Goal: Task Accomplishment & Management: Complete application form

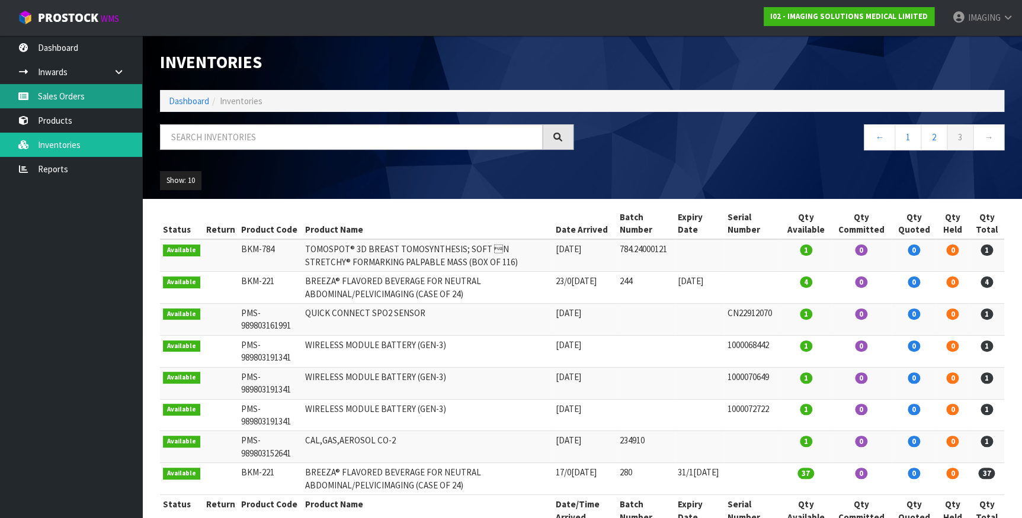
click at [75, 93] on link "Sales Orders" at bounding box center [71, 96] width 142 height 24
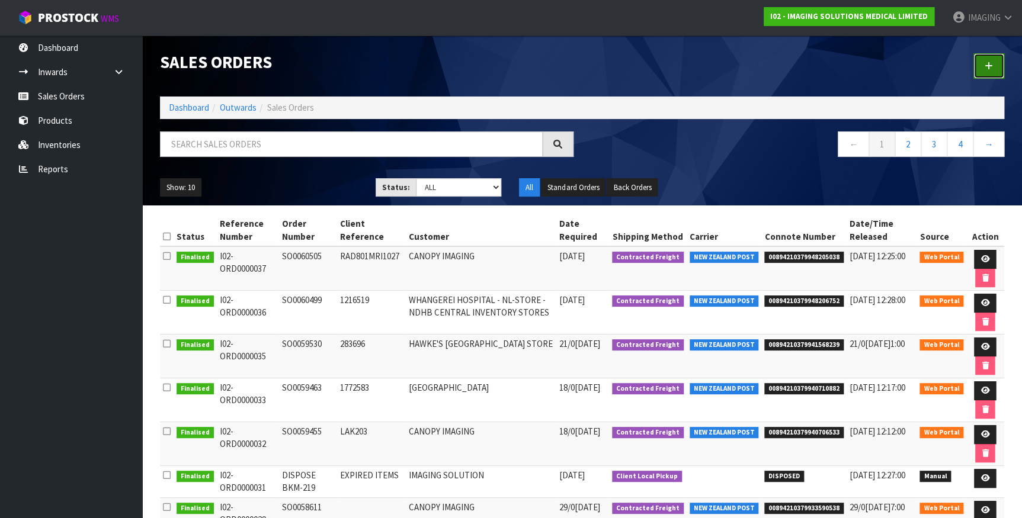
click at [985, 63] on icon at bounding box center [989, 66] width 8 height 9
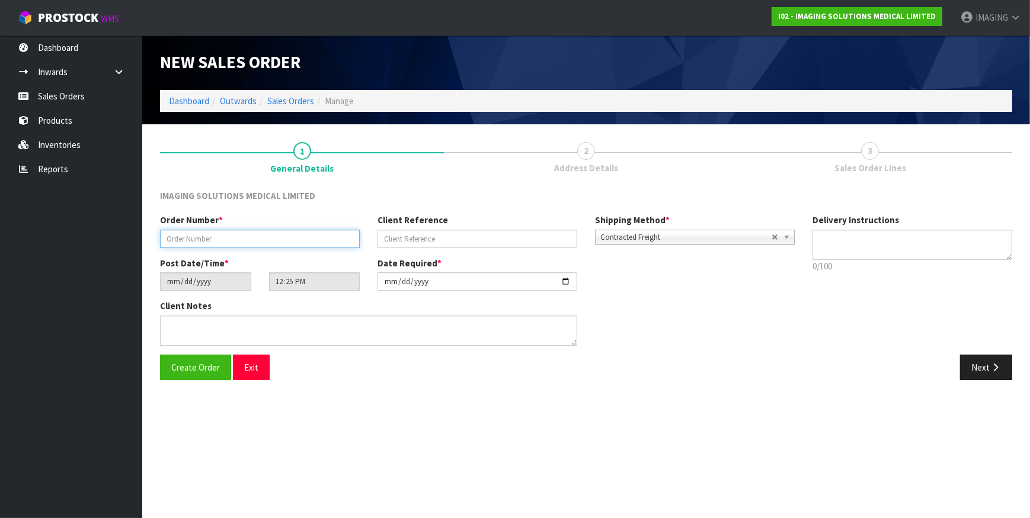
click at [266, 239] on input "text" at bounding box center [260, 239] width 200 height 18
click at [246, 235] on input "text" at bounding box center [260, 239] width 200 height 18
type input "SO0060649"
click at [485, 233] on input "text" at bounding box center [477, 239] width 200 height 18
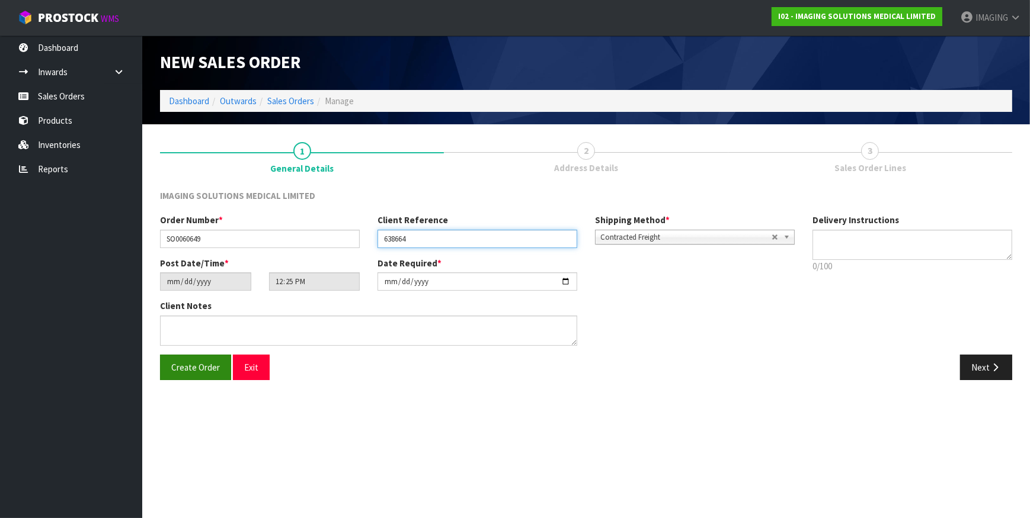
type input "638664"
click at [193, 367] on span "Create Order" at bounding box center [195, 367] width 49 height 11
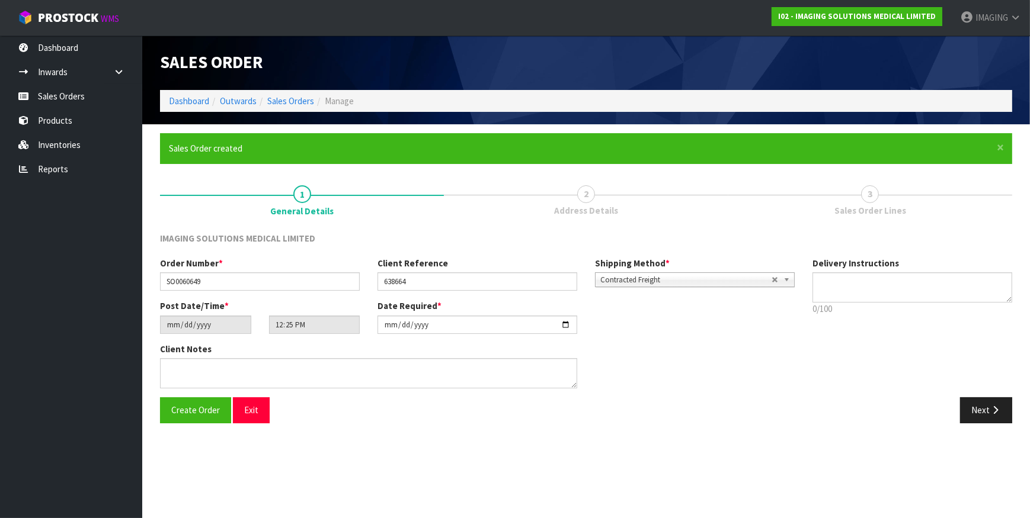
type input "14:25:00.000"
click at [987, 409] on button "Next" at bounding box center [986, 410] width 52 height 25
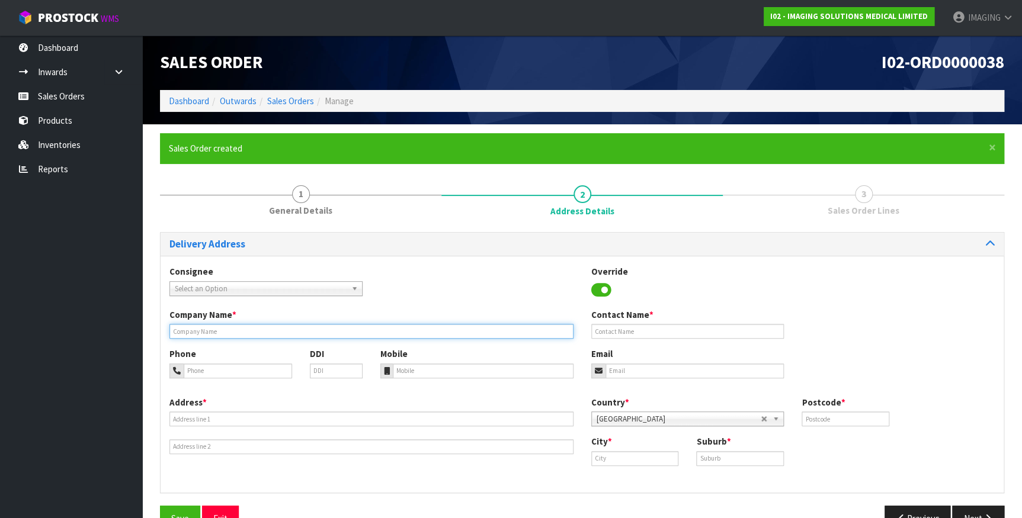
click at [221, 331] on input "text" at bounding box center [371, 331] width 404 height 15
type input "[GEOGRAPHIC_DATA]"
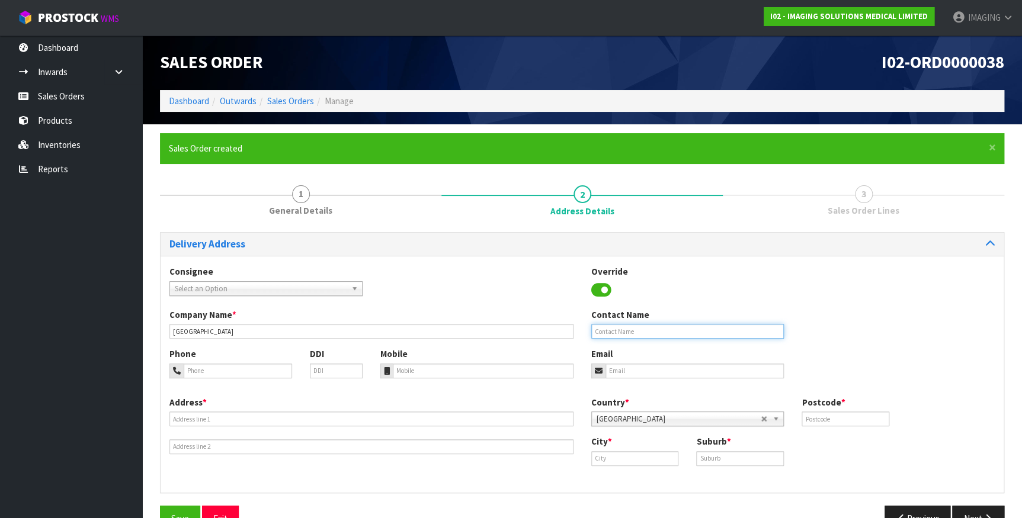
click at [622, 331] on input "text" at bounding box center [687, 331] width 193 height 15
click at [233, 368] on input "tel" at bounding box center [238, 371] width 108 height 15
paste input "03 2145743"
type input "03 2145743"
click at [626, 328] on input "text" at bounding box center [687, 331] width 193 height 15
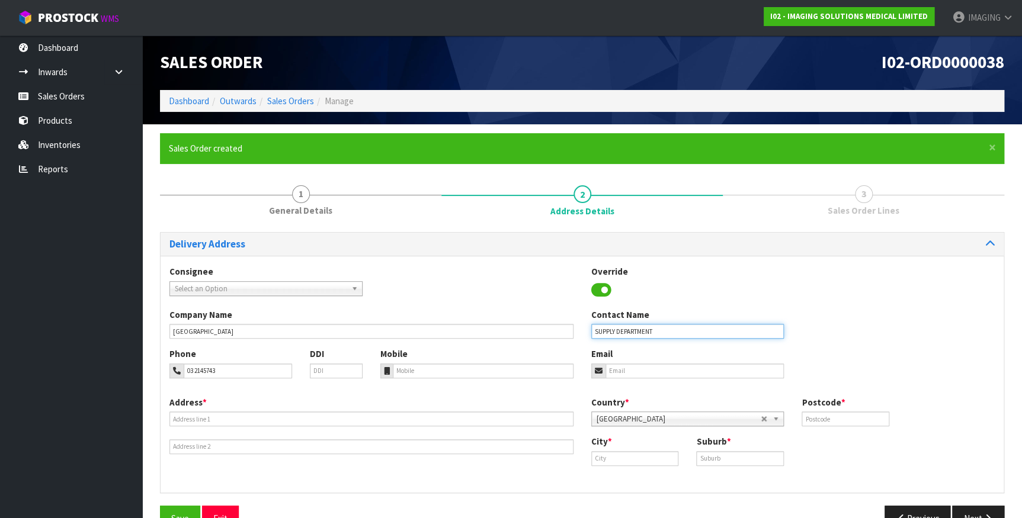
type input "SUPPLY DEPARTMENT"
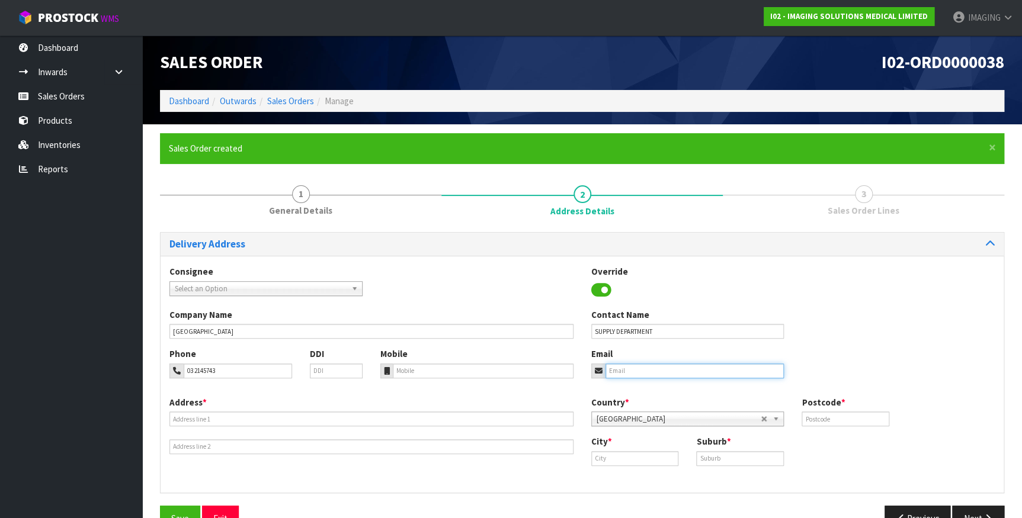
click at [645, 365] on input "email" at bounding box center [694, 371] width 179 height 15
click at [649, 370] on input "email" at bounding box center [694, 371] width 179 height 15
paste input "[DOMAIN_NAME][EMAIL_ADDRESS][DOMAIN_NAME]"
type input "[DOMAIN_NAME][EMAIL_ADDRESS][DOMAIN_NAME]"
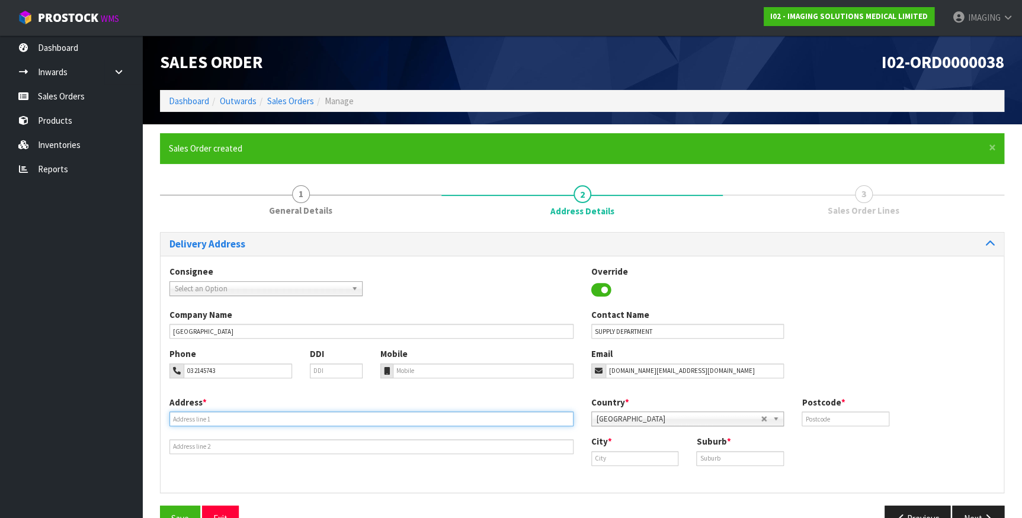
click at [248, 417] on input "text" at bounding box center [371, 419] width 404 height 15
click at [224, 415] on input "text" at bounding box center [371, 419] width 404 height 15
paste input "MAIN DOCK, SO-ICR CENTRAL RECEIVING"
type input "MAIN DOCK, SO-ICR CENTRAL RECEIVING"
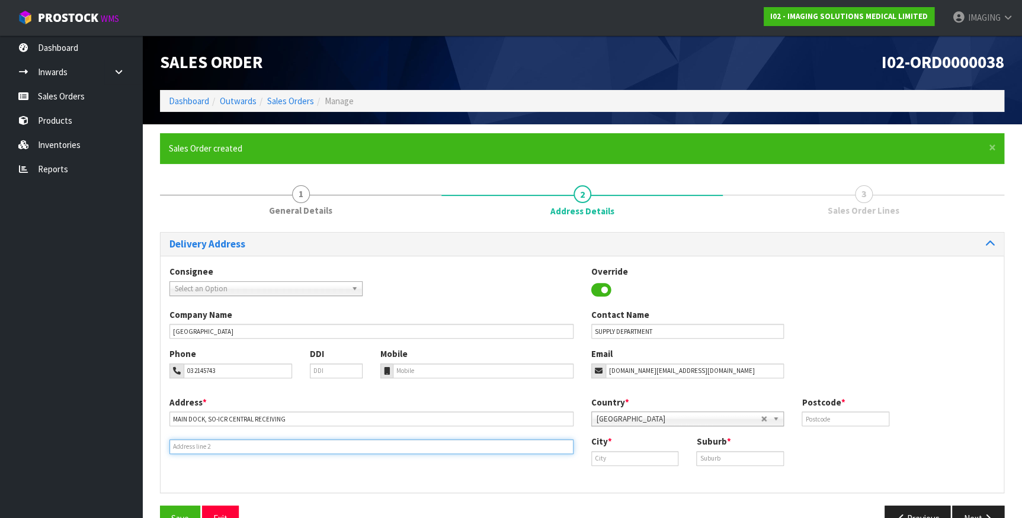
click at [204, 444] on input "text" at bounding box center [371, 447] width 404 height 15
click at [209, 443] on input "text" at bounding box center [371, 447] width 404 height 15
paste input "[GEOGRAPHIC_DATA][STREET_ADDRESS]"
type input "[GEOGRAPHIC_DATA][STREET_ADDRESS]"
click at [830, 419] on input "text" at bounding box center [846, 419] width 88 height 15
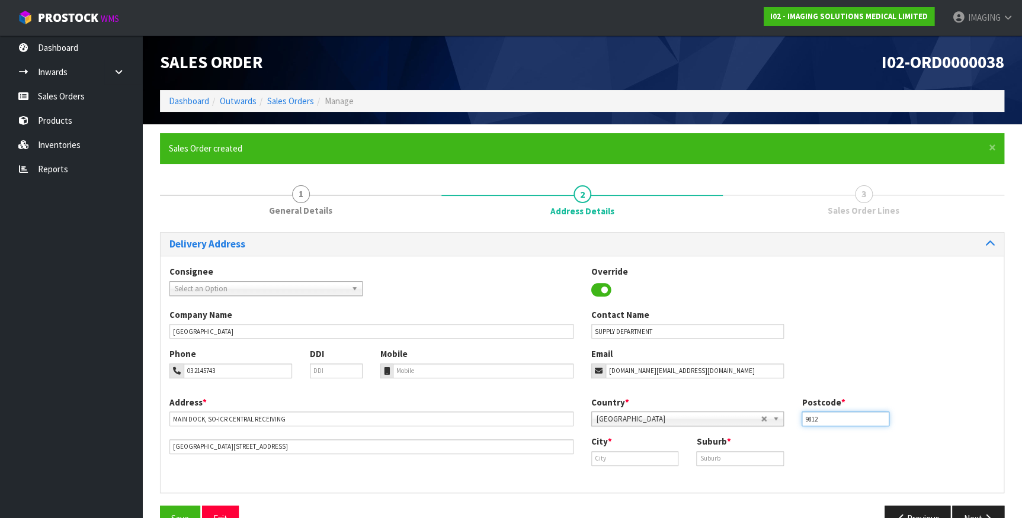
type input "9812"
type input "Invergargill"
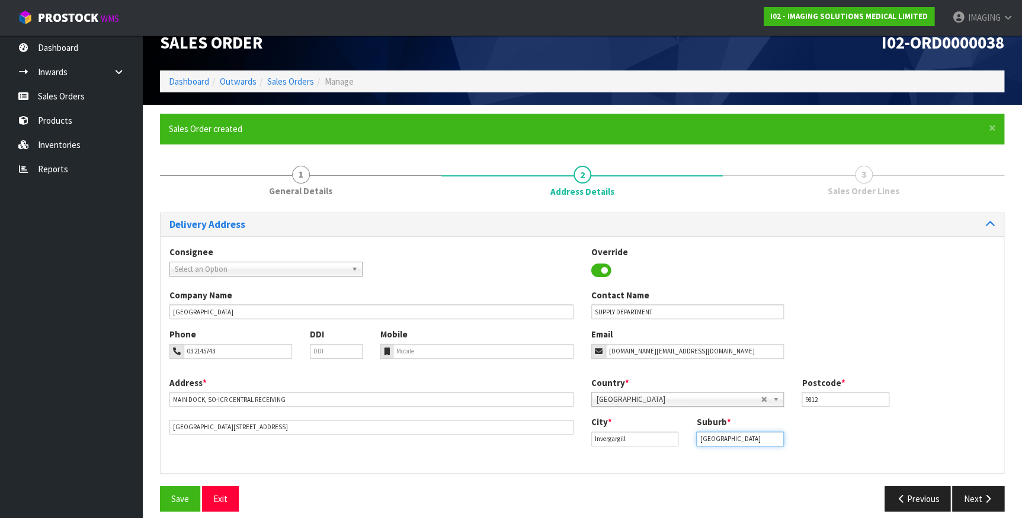
scroll to position [31, 0]
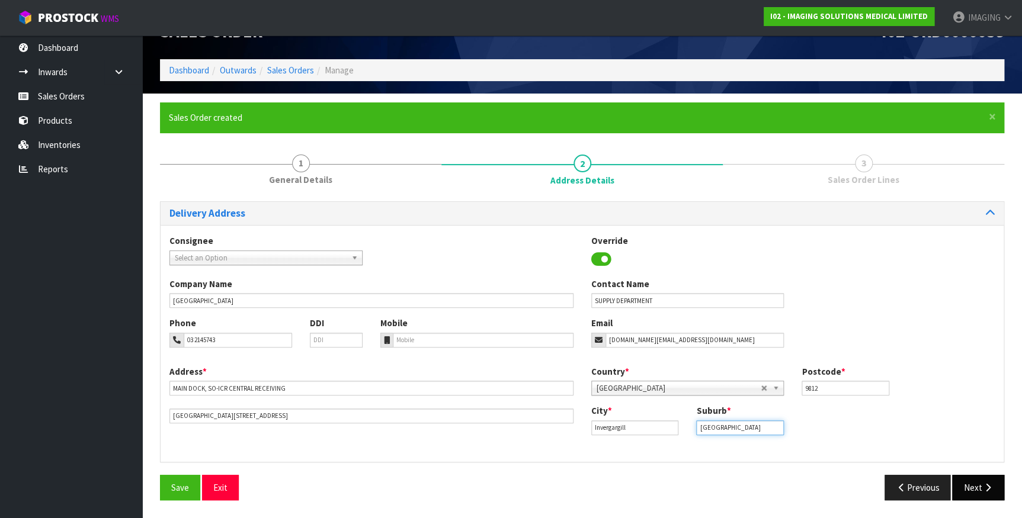
type input "[GEOGRAPHIC_DATA]"
click at [978, 484] on button "Next" at bounding box center [978, 487] width 52 height 25
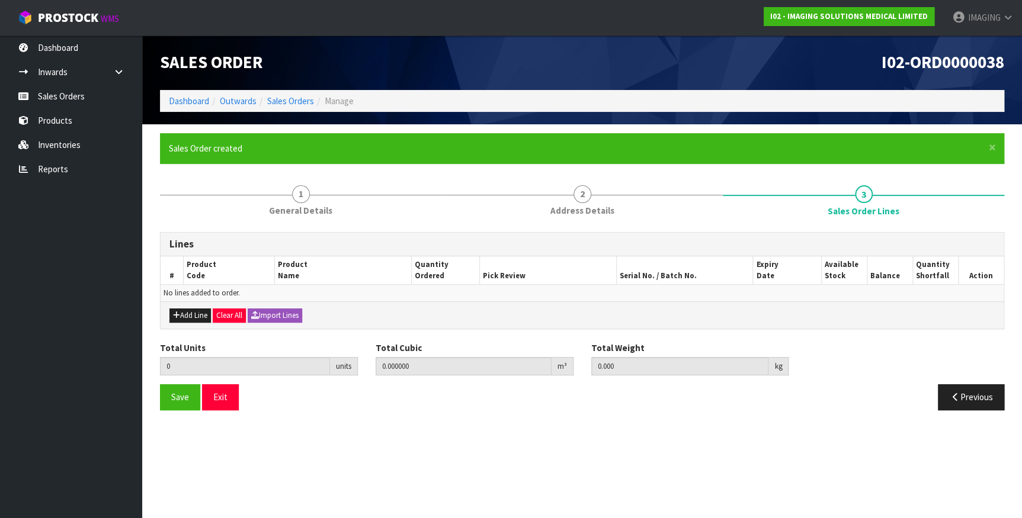
scroll to position [0, 0]
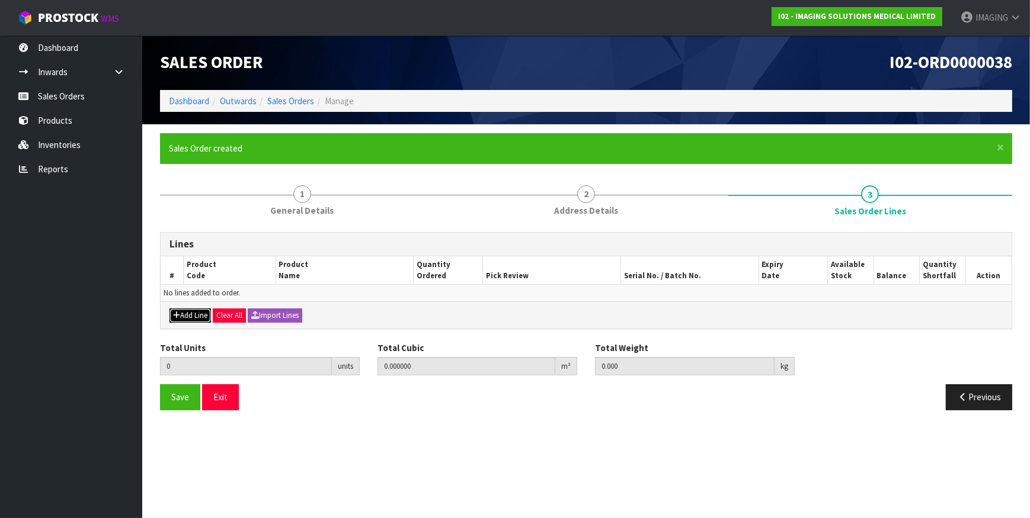
click at [183, 311] on button "Add Line" at bounding box center [189, 316] width 41 height 14
type input "0"
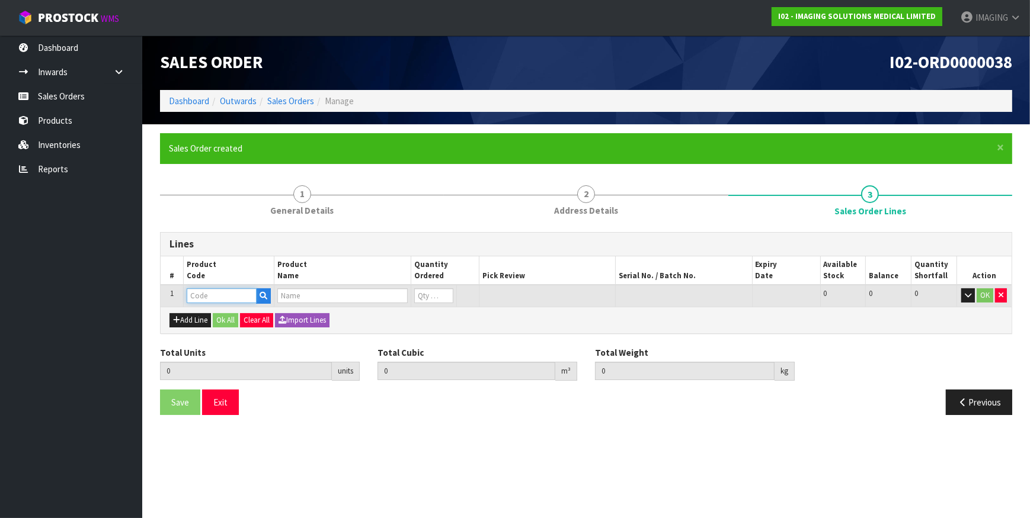
click at [225, 292] on input "text" at bounding box center [222, 296] width 70 height 15
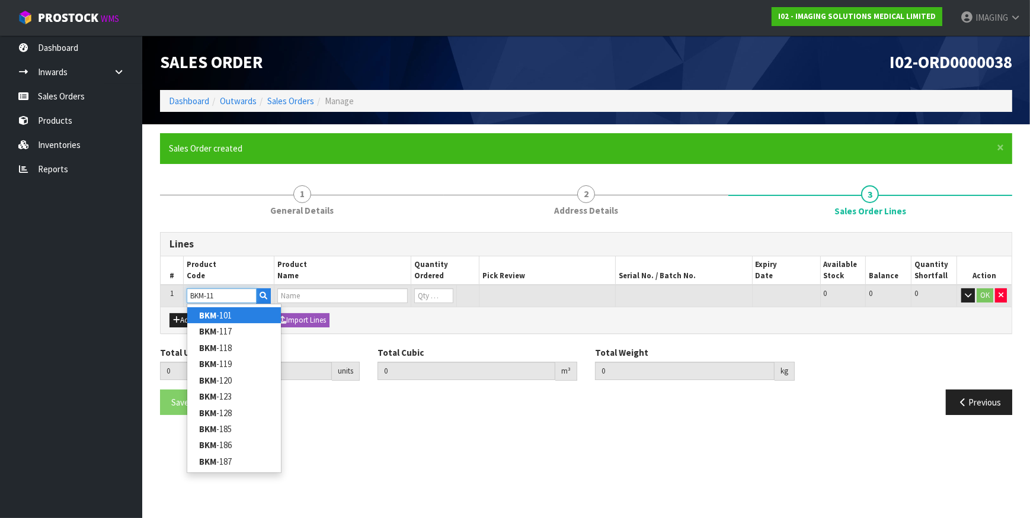
type input "BKM-117"
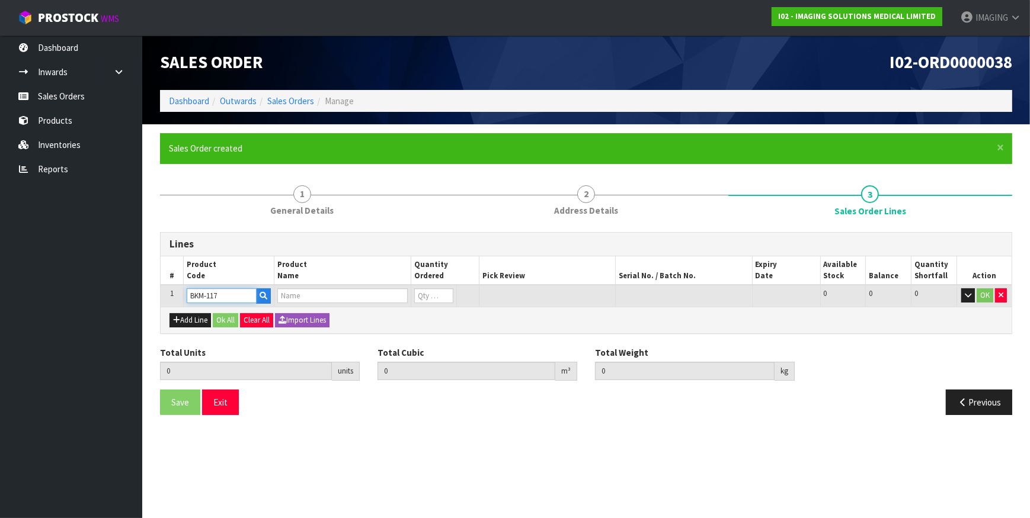
type input "0.000000"
type input "0.000"
type input "GUIDELINES® 4X 5 GRID (CASE OF 20)"
type input "0"
type input "BKM-117"
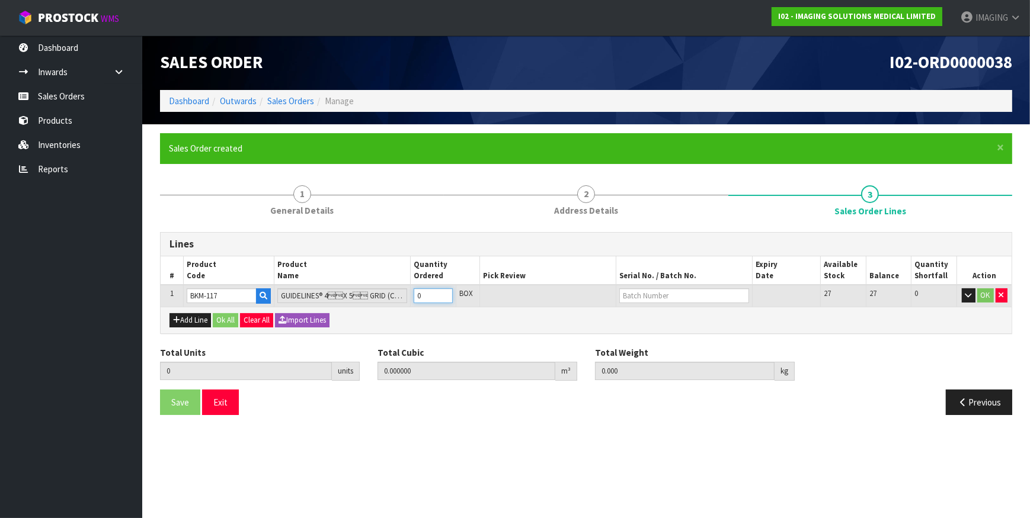
click at [430, 291] on input "0" at bounding box center [433, 296] width 39 height 15
drag, startPoint x: 430, startPoint y: 293, endPoint x: 415, endPoint y: 294, distance: 14.8
click at [415, 294] on input "0" at bounding box center [433, 296] width 39 height 15
type input "9"
type input "0.005832"
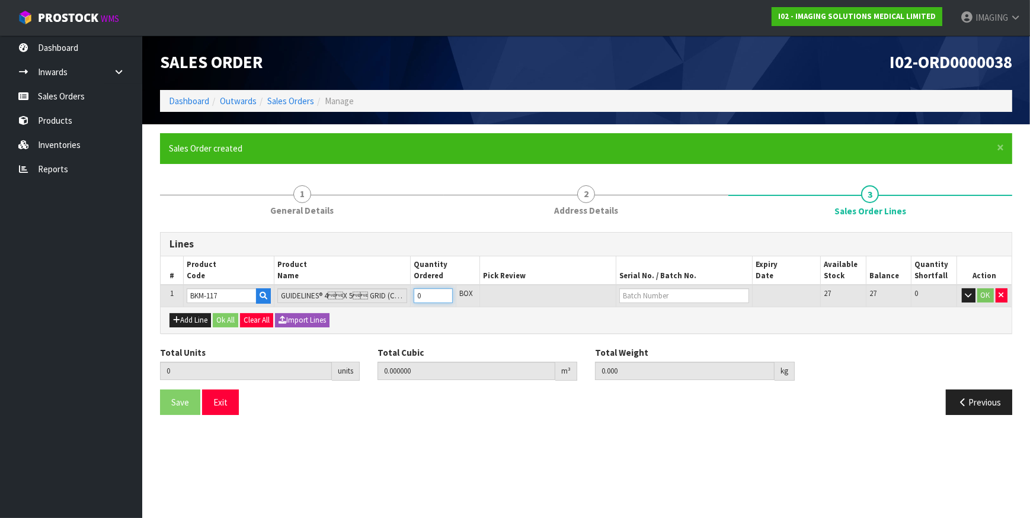
type input "1.17"
type input "9"
click at [690, 316] on link "117.24000250" at bounding box center [667, 315] width 94 height 16
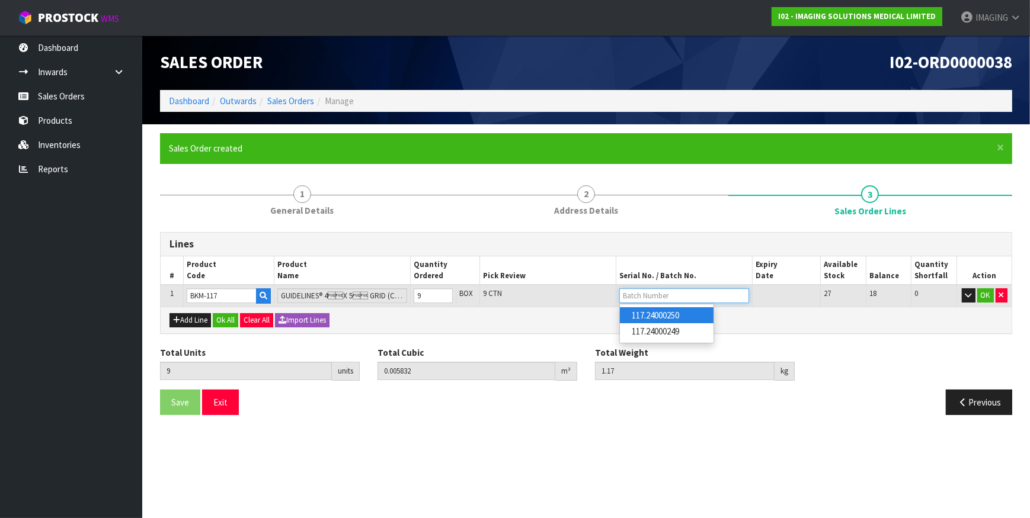
type input "117.24000250"
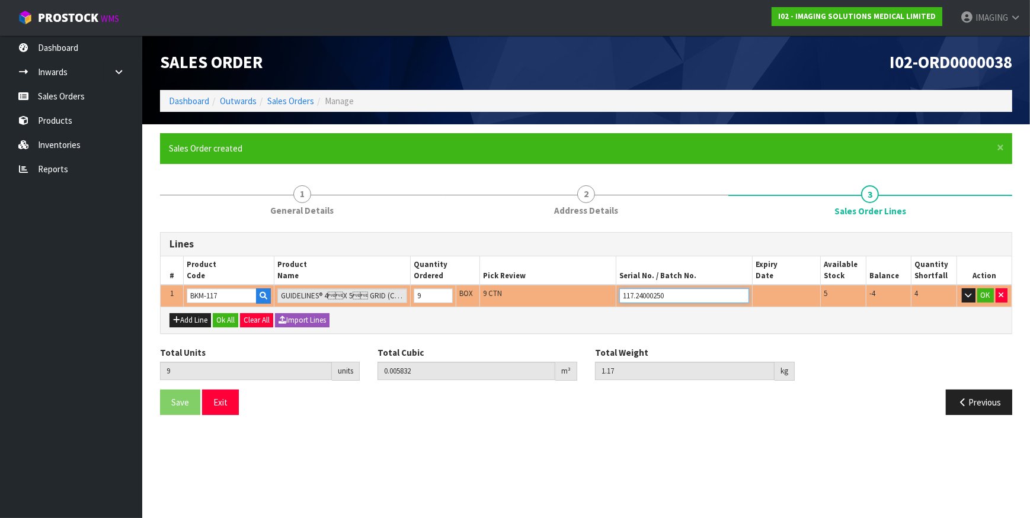
click at [674, 294] on input "117.24000250" at bounding box center [684, 296] width 130 height 15
drag, startPoint x: 674, startPoint y: 294, endPoint x: 585, endPoint y: 291, distance: 88.9
click at [585, 291] on tr "1 BKM-117 GUIDELINES® 4X 5 GRID (CASE OF 20) 9 BOX 9 CTN 117.24000250 5 -4 …" at bounding box center [586, 296] width 851 height 22
click at [664, 332] on link "117.24000250" at bounding box center [667, 331] width 94 height 16
type input "117.24000250"
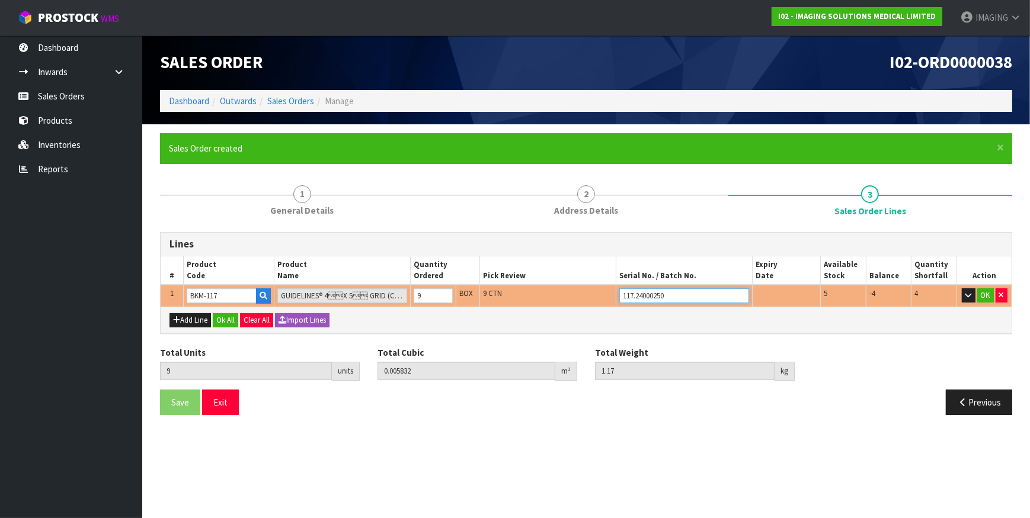
click at [681, 296] on input "117.24000250" at bounding box center [684, 296] width 130 height 15
click at [434, 297] on input "9" at bounding box center [433, 296] width 39 height 15
click at [399, 294] on tr "1 BKM-117 GUIDELINES® 4X 5 GRID (CASE OF 20) 9 BOX 9 CTN 117.24000250 5 -4 …" at bounding box center [586, 296] width 851 height 22
type input "5"
type input "0.00324"
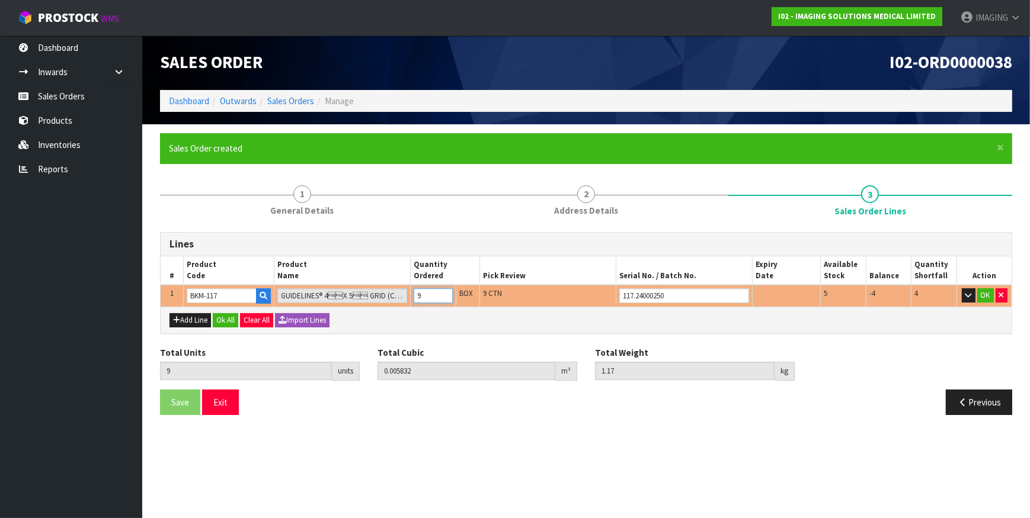
type input "0.65"
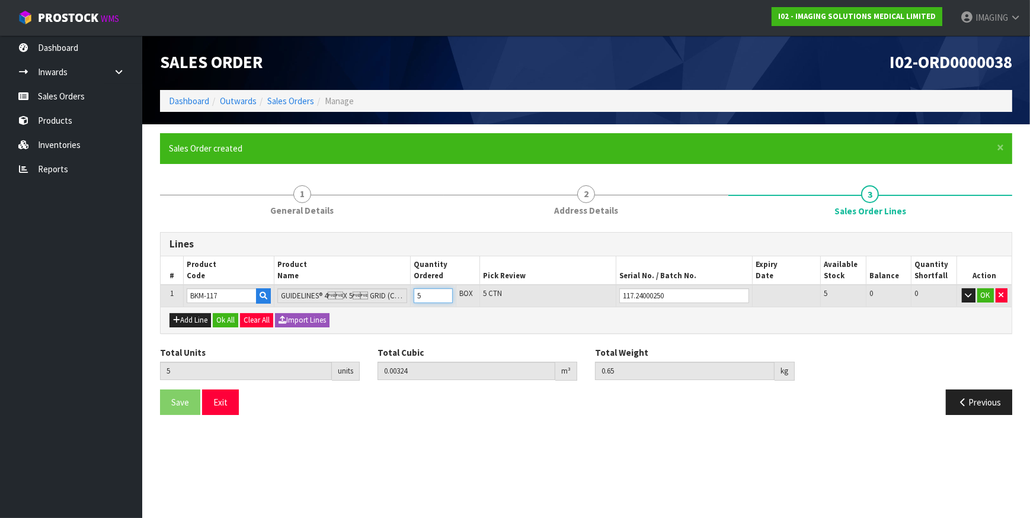
type input "5"
click at [984, 295] on button "OK" at bounding box center [985, 296] width 17 height 14
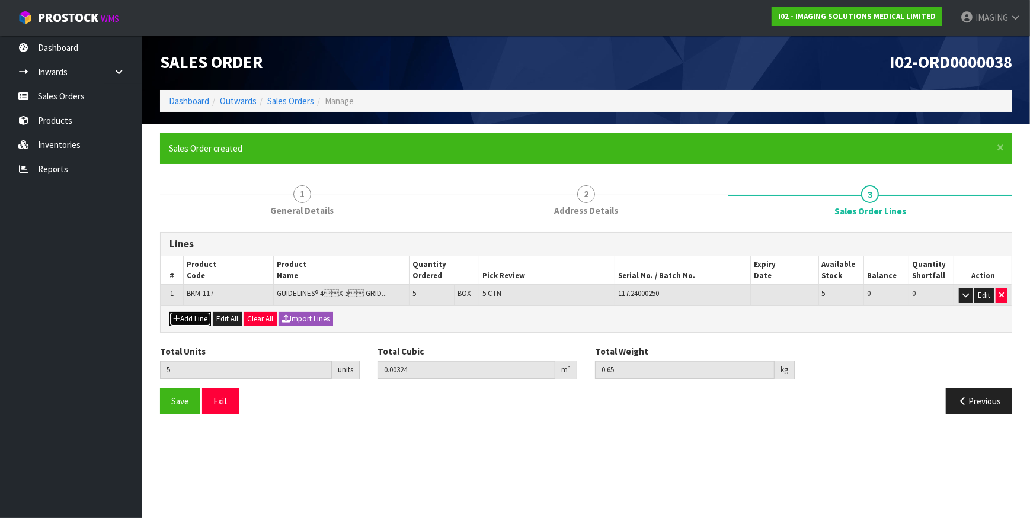
click at [188, 319] on button "Add Line" at bounding box center [189, 319] width 41 height 14
type input "0"
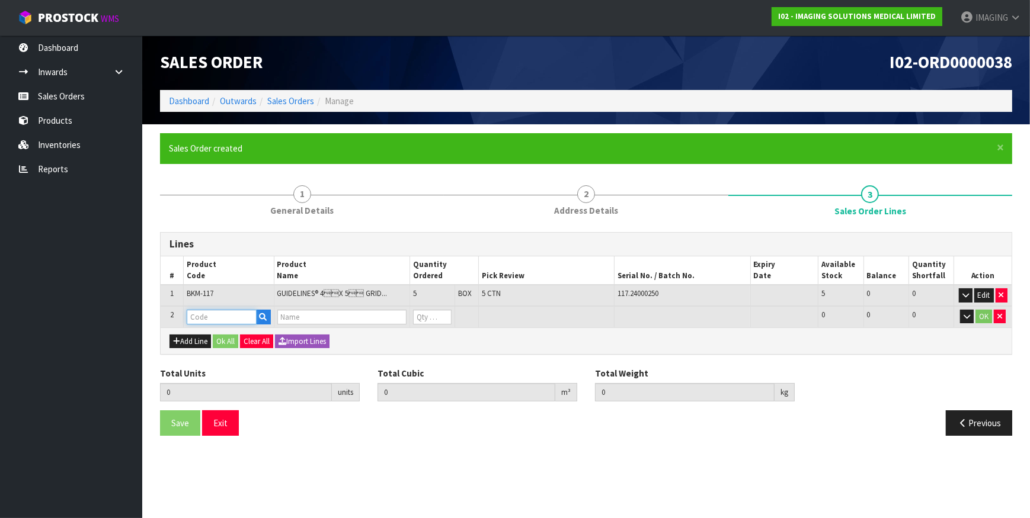
click at [213, 316] on input "text" at bounding box center [222, 317] width 70 height 15
type input "BKM-117"
type input "5"
type input "0.00324"
type input "0.65"
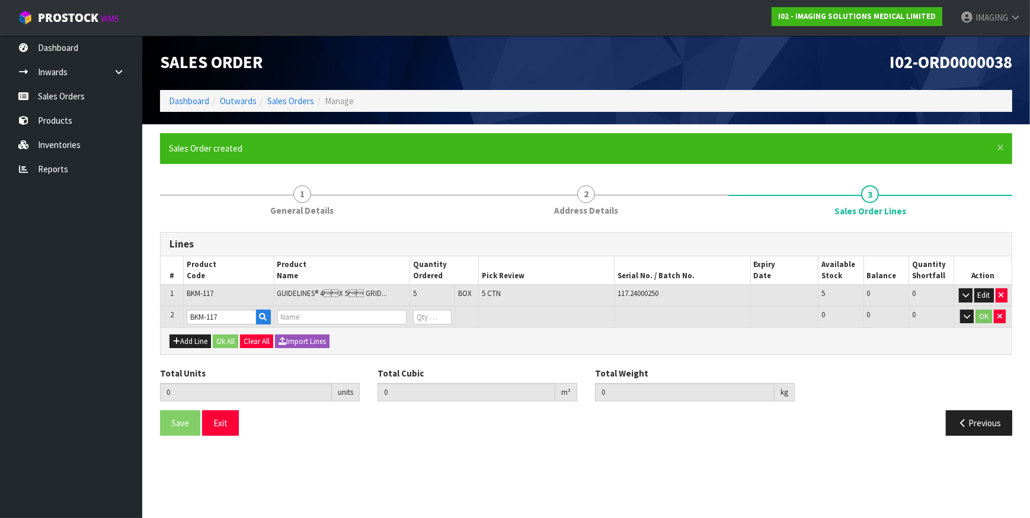
type input "GUIDELINES® 4X 5 GRID (CASE OF 20)"
type input "0"
type input "9"
type input "0.005832"
type input "1.17"
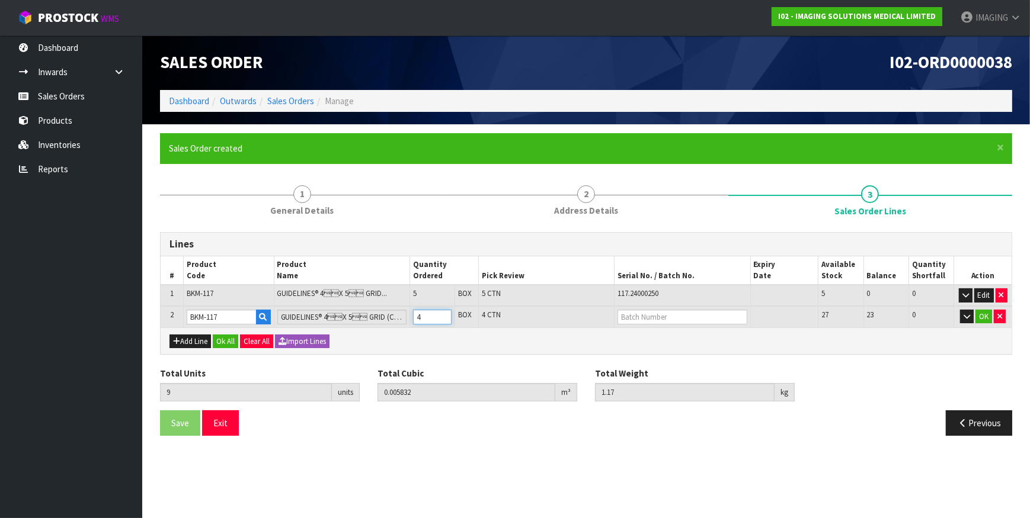
type input "4"
click at [676, 353] on link "117.24000249" at bounding box center [665, 353] width 94 height 16
type input "117.24000249"
click at [985, 313] on button "OK" at bounding box center [983, 317] width 17 height 14
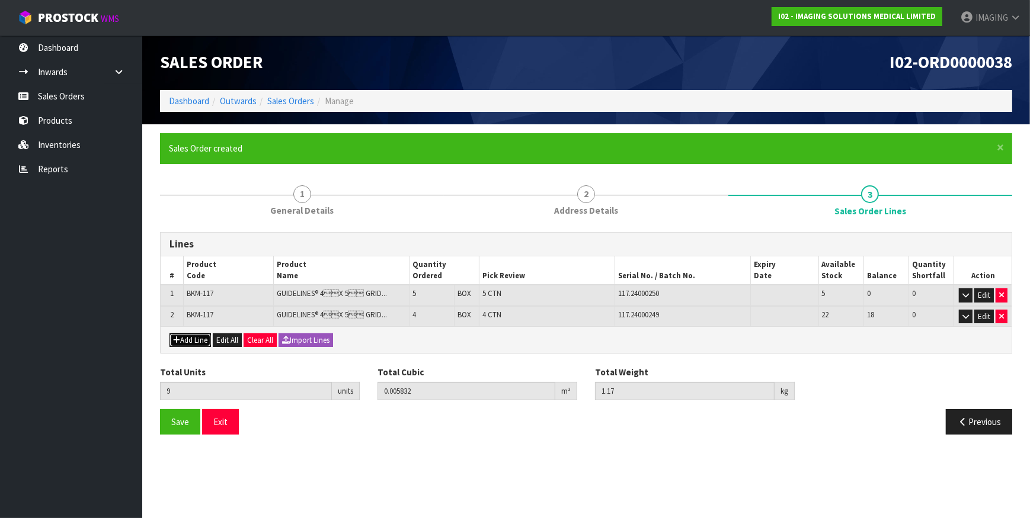
click at [197, 338] on button "Add Line" at bounding box center [189, 341] width 41 height 14
type input "0"
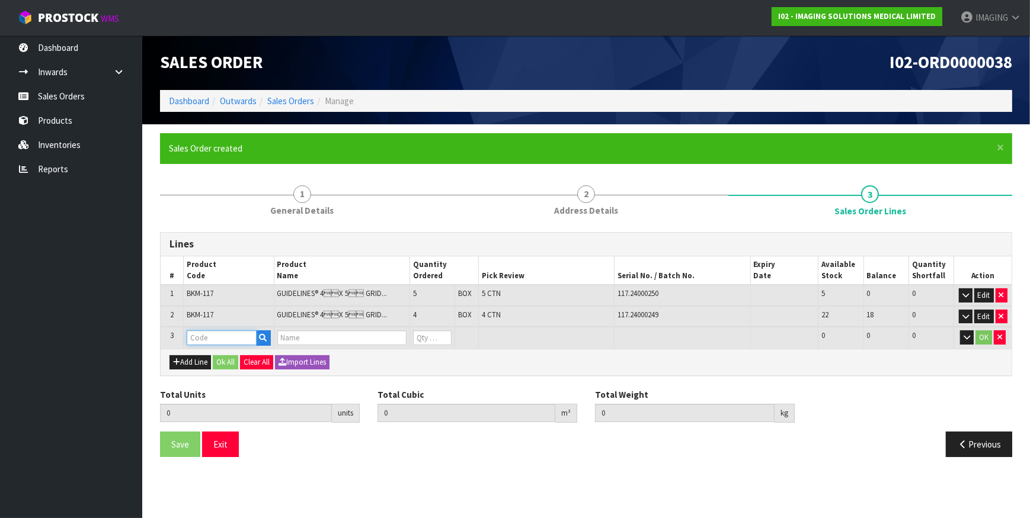
click at [203, 335] on input "text" at bounding box center [222, 338] width 70 height 15
type input "BKM-119"
type input "9"
type input "0.005832"
type input "1.17"
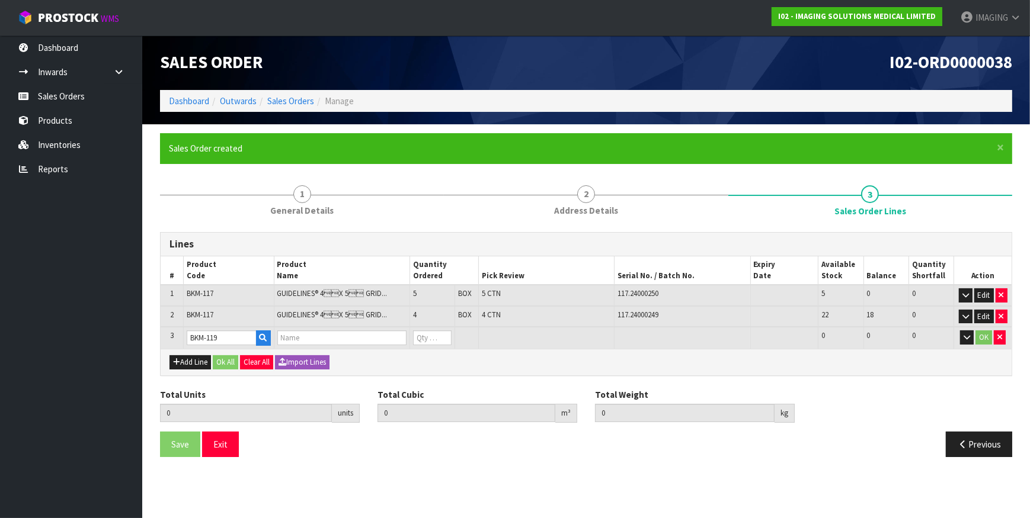
type input "CT-SPOT® (2.3MM PELLET) (BOX OF 85)"
type input "0"
type input "12"
type input "0.00702"
type input "1.38"
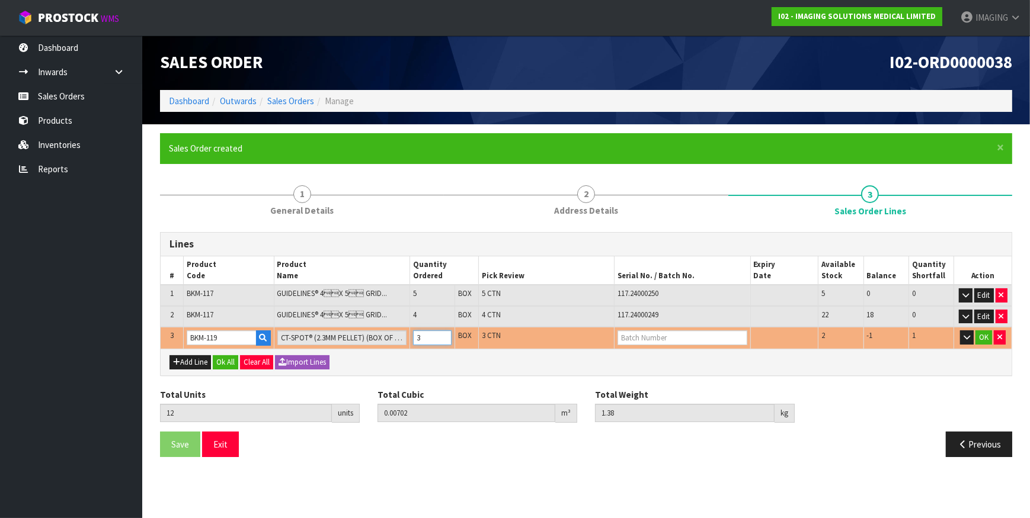
type input "3"
click at [684, 355] on link "119.24000154" at bounding box center [665, 358] width 94 height 16
type input "119.24000154"
click at [427, 335] on input "3" at bounding box center [432, 338] width 39 height 15
type input "0"
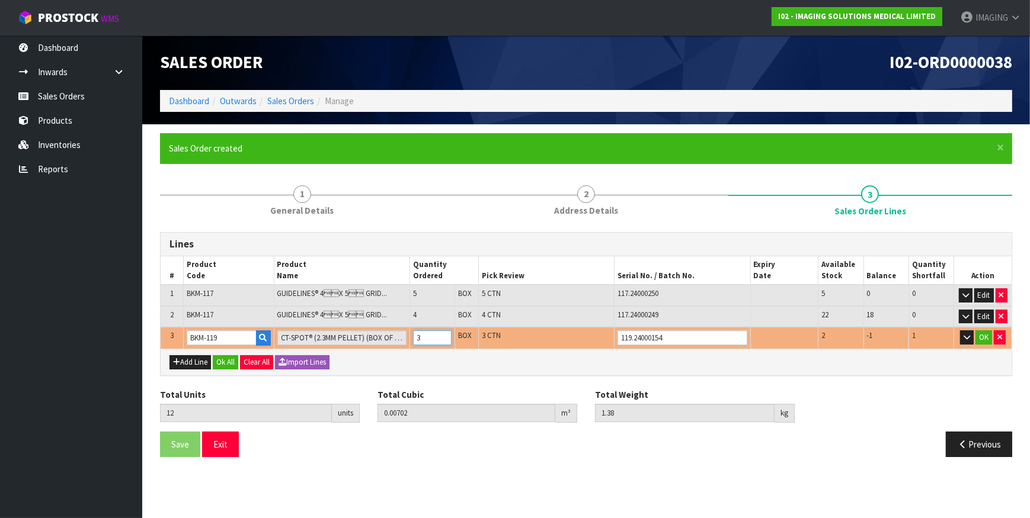
type input "0"
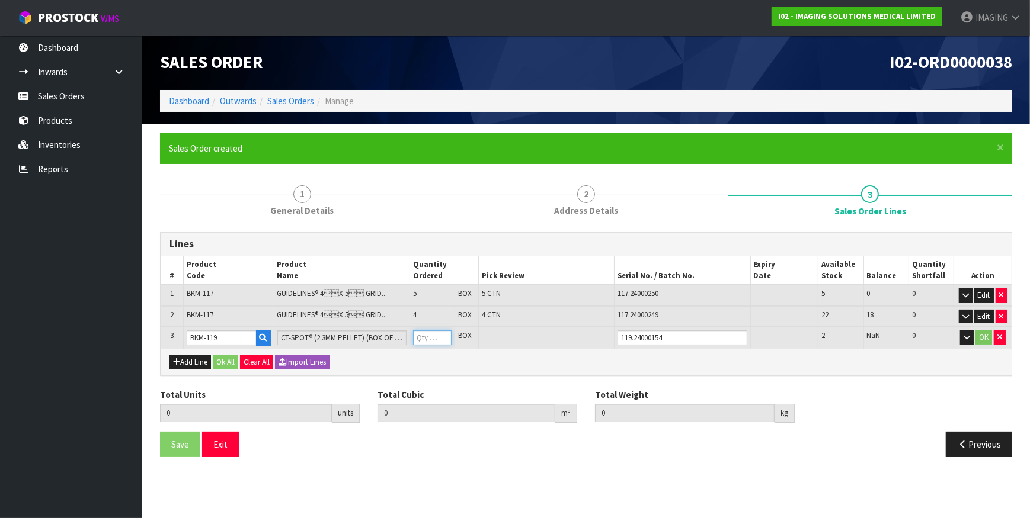
type input "11"
type input "0.006624"
type input "1.31"
type input "2"
click at [984, 335] on button "OK" at bounding box center [983, 338] width 17 height 14
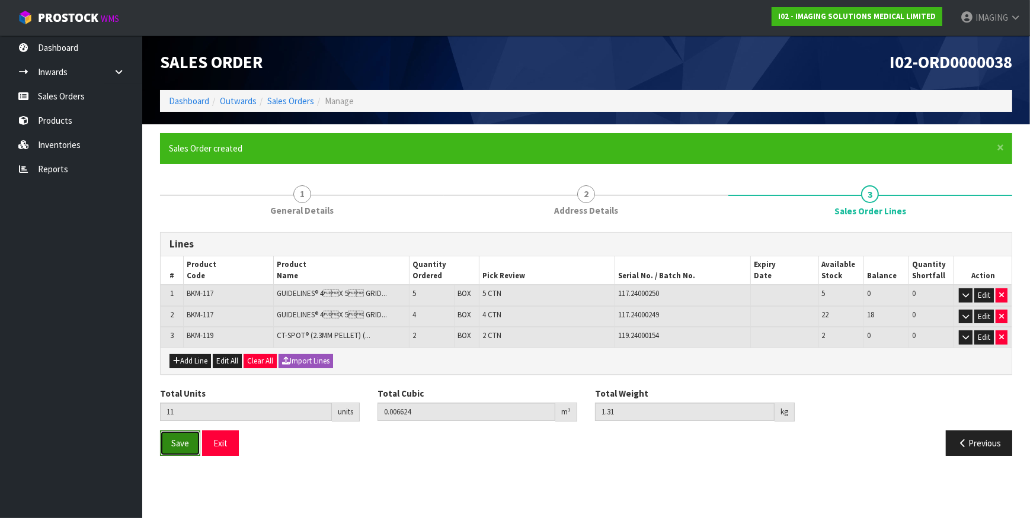
click at [179, 438] on span "Save" at bounding box center [180, 443] width 18 height 11
click at [584, 468] on section "× Close Updated successfully 1 General Details 2 Address Details 3 Sales Order …" at bounding box center [585, 299] width 887 height 350
click at [171, 439] on span "Save" at bounding box center [180, 443] width 18 height 11
click at [424, 453] on div "Save Exit" at bounding box center [368, 443] width 435 height 25
click at [188, 443] on span "Save" at bounding box center [180, 443] width 18 height 11
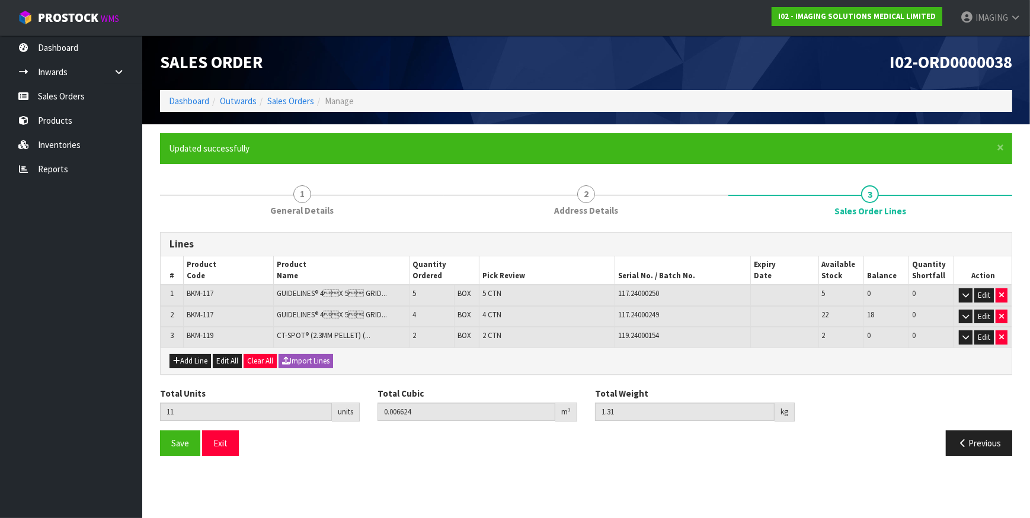
click at [450, 451] on div "Save Exit" at bounding box center [368, 443] width 435 height 25
click at [81, 100] on link "Sales Orders" at bounding box center [71, 96] width 142 height 24
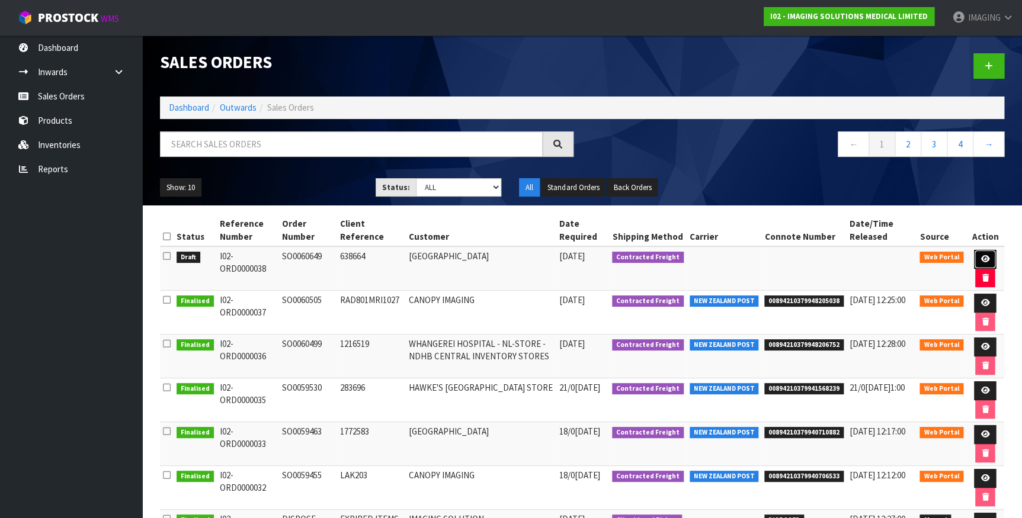
click at [985, 255] on icon at bounding box center [984, 259] width 9 height 8
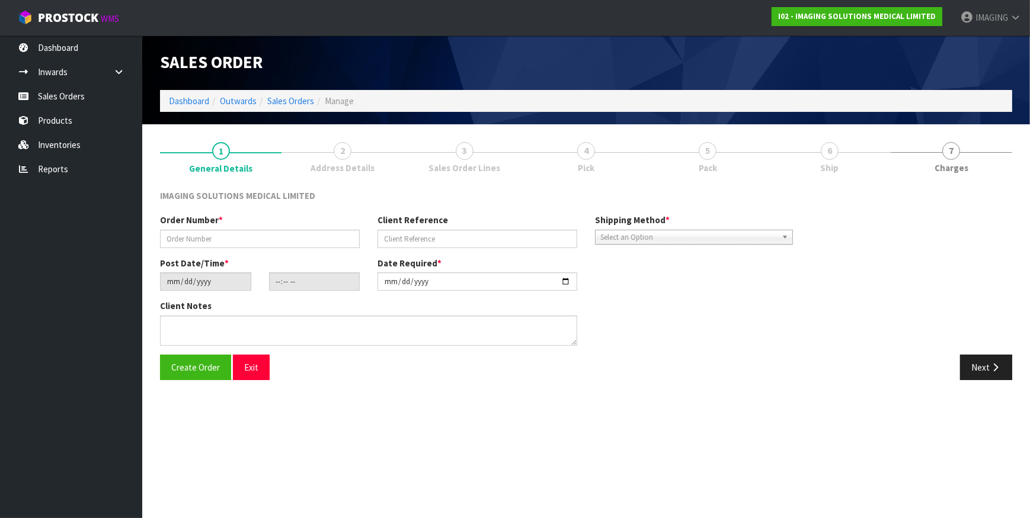
type input "SO0060649"
type input "638664"
type input "[DATE]"
type input "20:25:00.000"
type input "[DATE]"
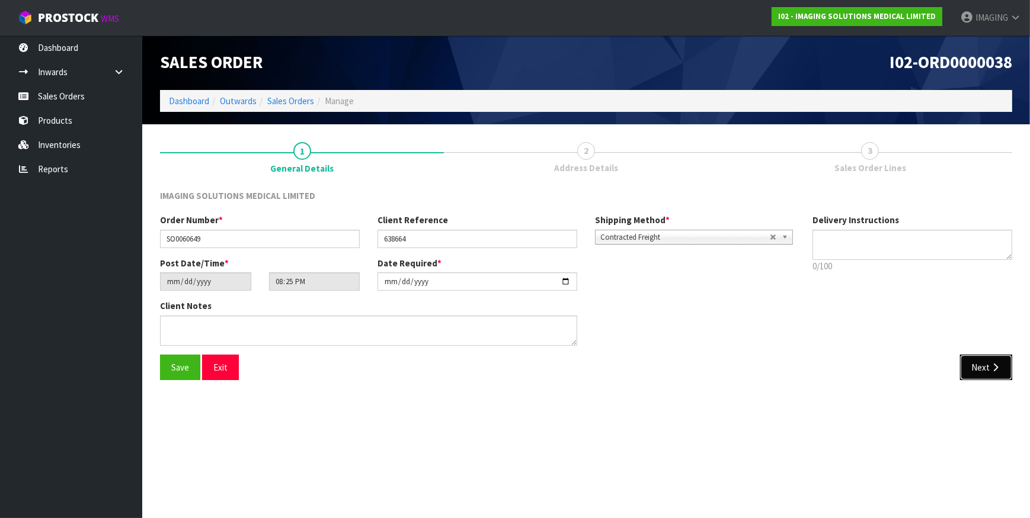
click at [977, 363] on button "Next" at bounding box center [986, 367] width 52 height 25
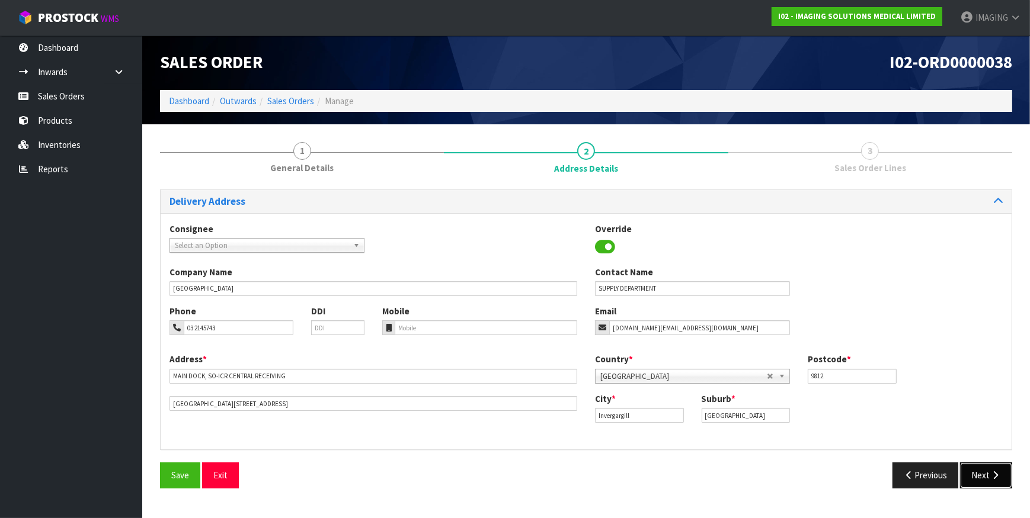
click at [991, 476] on icon "button" at bounding box center [994, 475] width 11 height 9
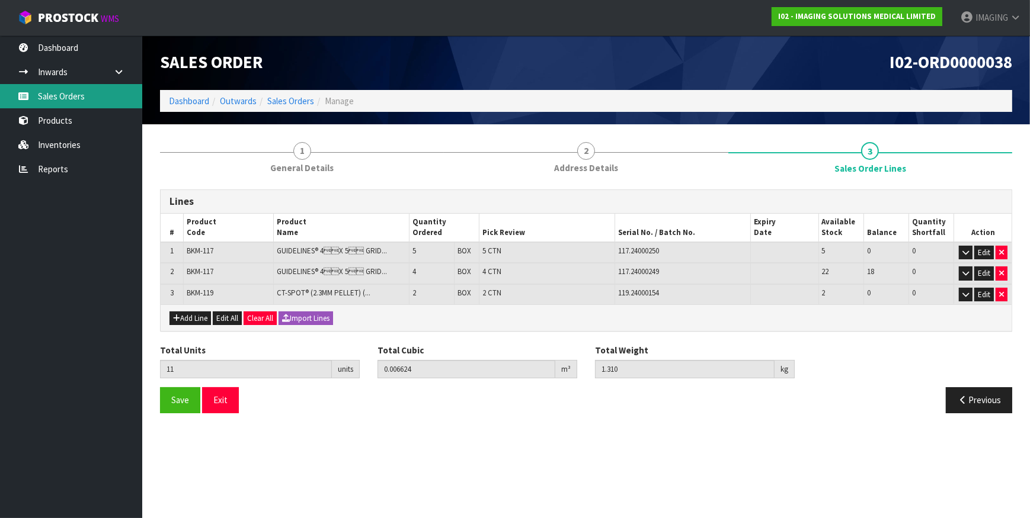
click at [70, 94] on link "Sales Orders" at bounding box center [71, 96] width 142 height 24
